Goal: Transaction & Acquisition: Purchase product/service

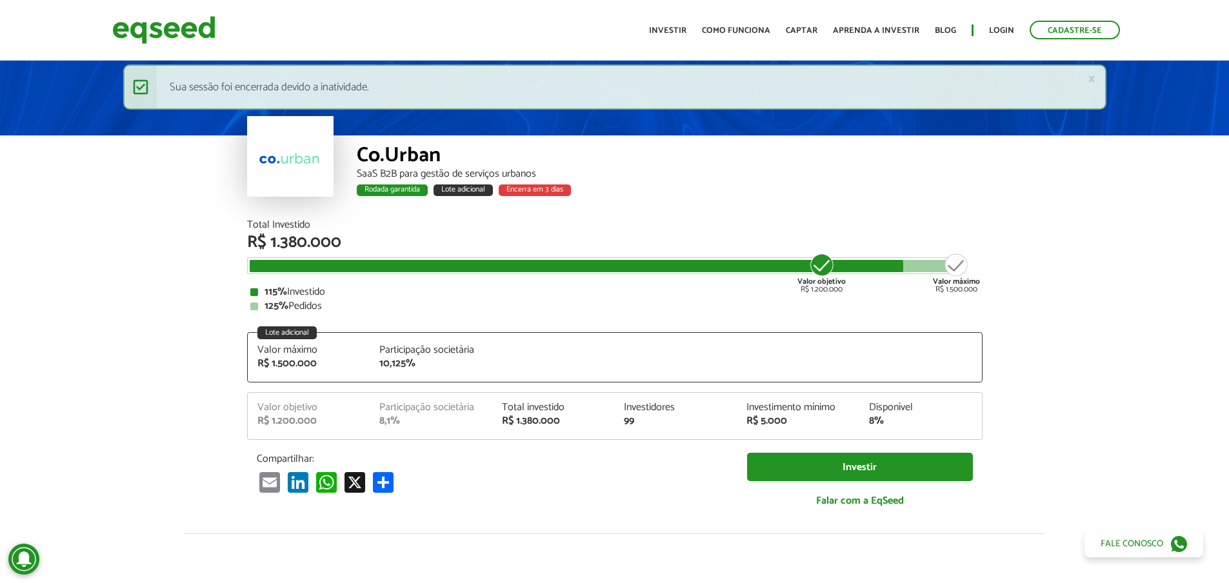
click at [890, 264] on div at bounding box center [577, 266] width 654 height 12
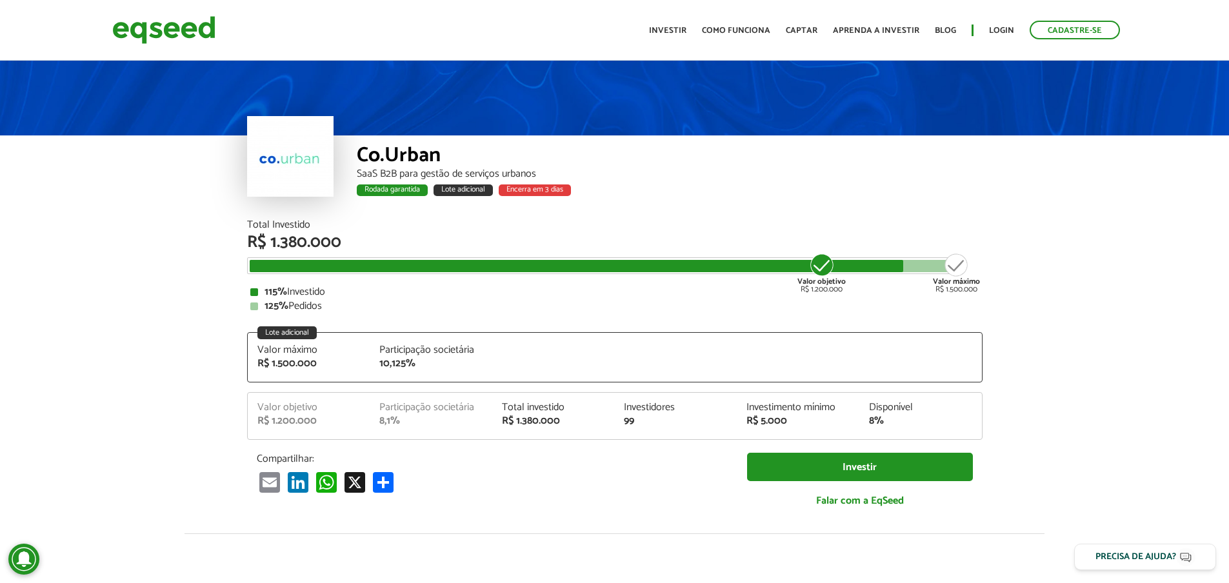
click at [993, 23] on ul "Início Investir Como funciona Captar Aprenda a investir Blog Login Cadastre-se" at bounding box center [885, 30] width 484 height 19
click at [1003, 32] on link "Login" at bounding box center [1001, 30] width 25 height 8
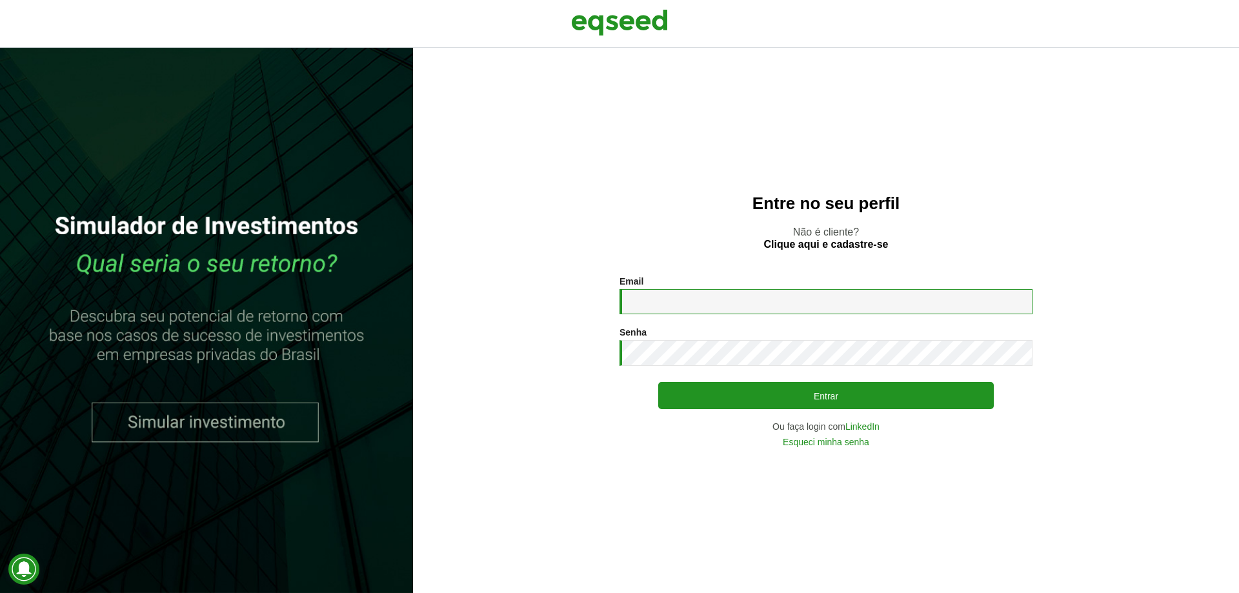
click at [693, 290] on input "Email *" at bounding box center [825, 301] width 413 height 25
type input "**********"
click at [658, 382] on button "Entrar" at bounding box center [825, 395] width 335 height 27
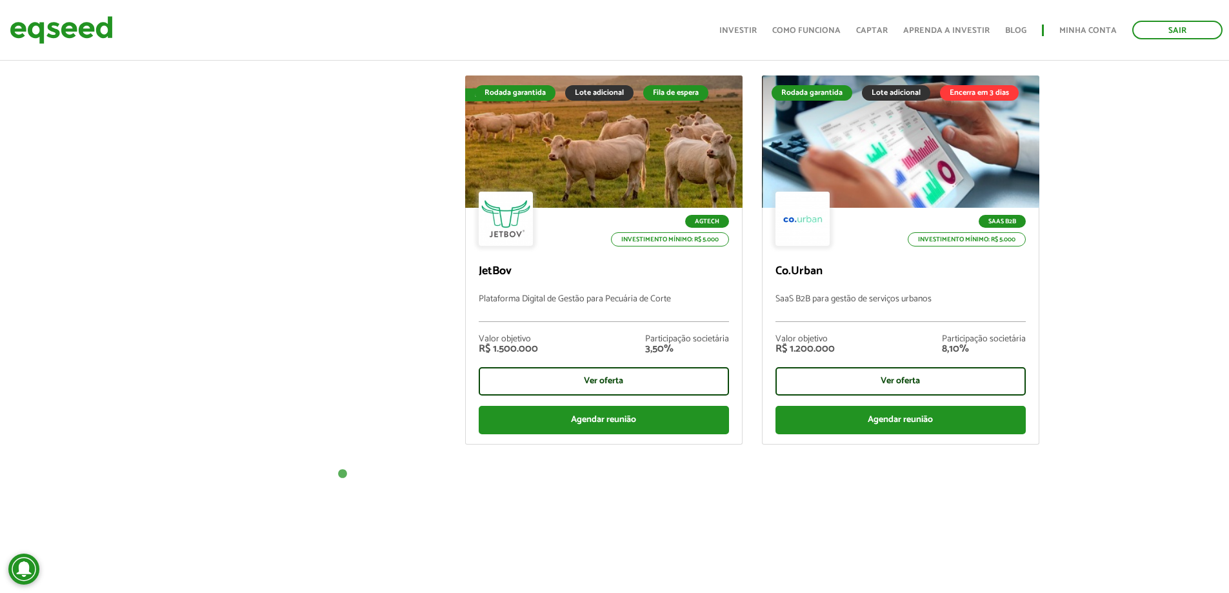
scroll to position [516, 0]
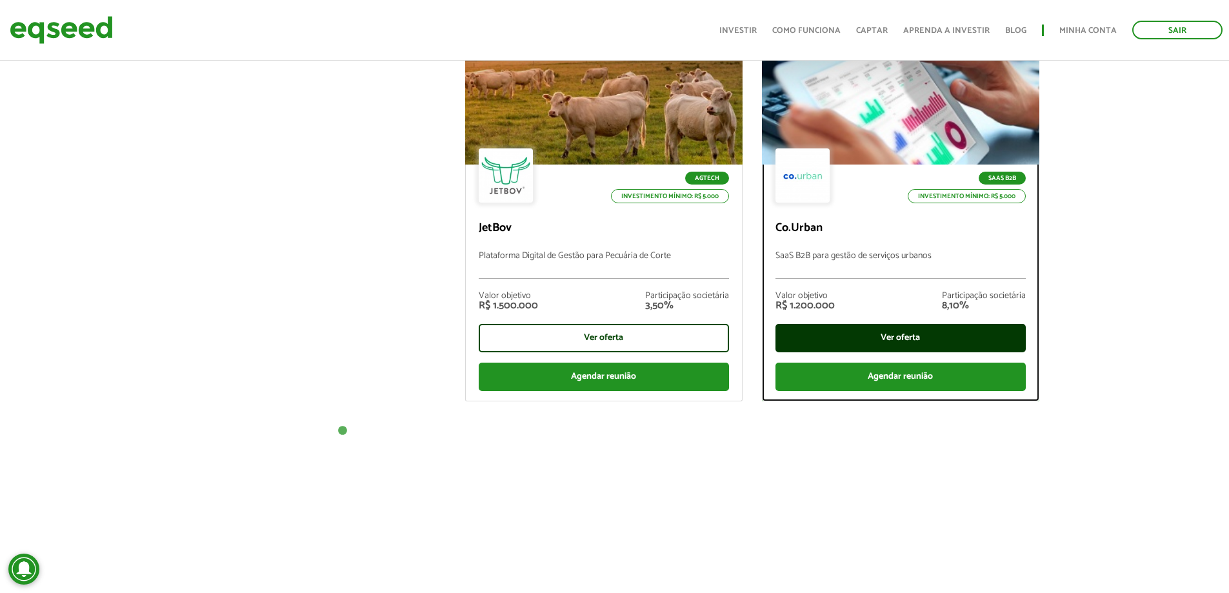
click at [912, 335] on div "Ver oferta" at bounding box center [900, 338] width 250 height 28
